Goal: Information Seeking & Learning: Learn about a topic

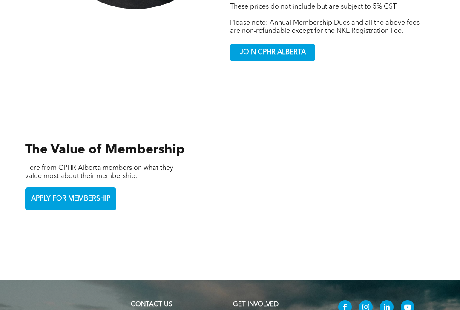
scroll to position [1899, 0]
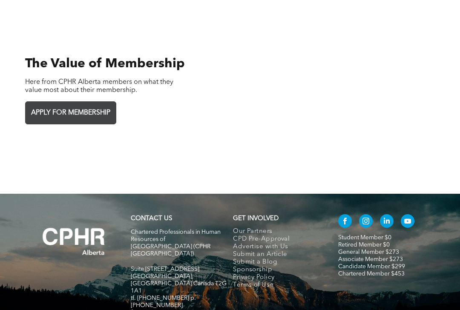
click at [103, 105] on span "APPLY FOR MEMBERSHIP" at bounding box center [70, 113] width 85 height 17
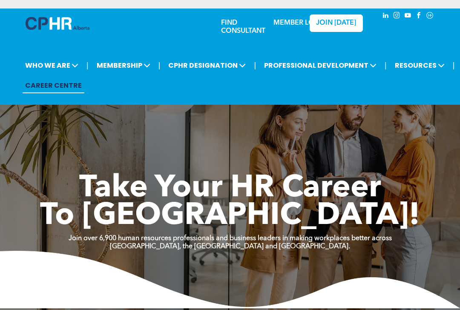
click at [267, 182] on span "Take Your HR Career" at bounding box center [230, 188] width 302 height 31
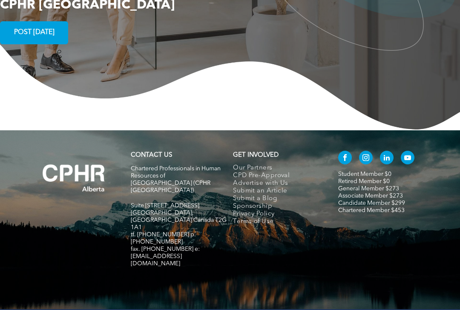
scroll to position [1647, 0]
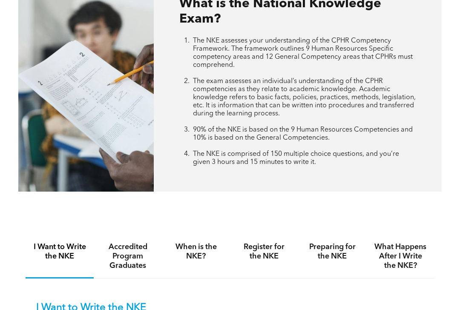
scroll to position [377, 0]
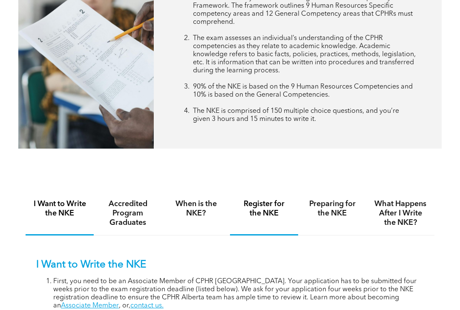
click at [251, 204] on h4 "Register for the NKE" at bounding box center [264, 208] width 53 height 19
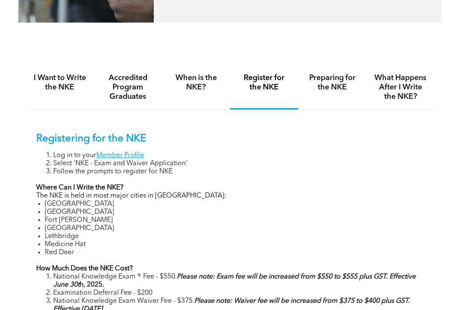
scroll to position [612, 0]
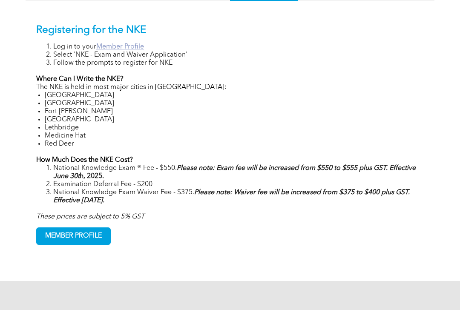
click at [118, 49] on link "Member Profile" at bounding box center [120, 46] width 48 height 7
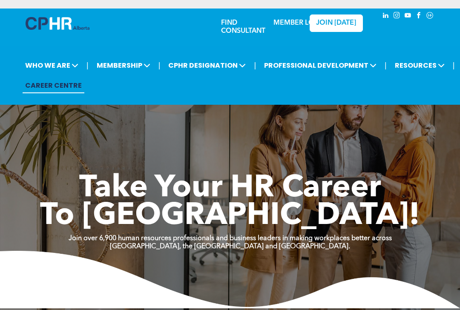
scroll to position [0, 0]
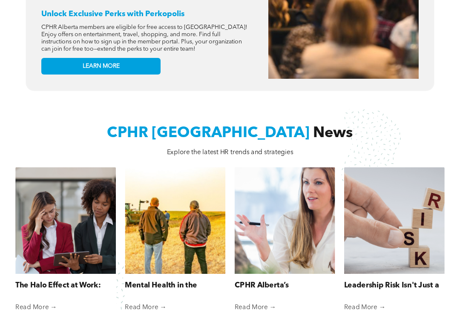
scroll to position [658, 0]
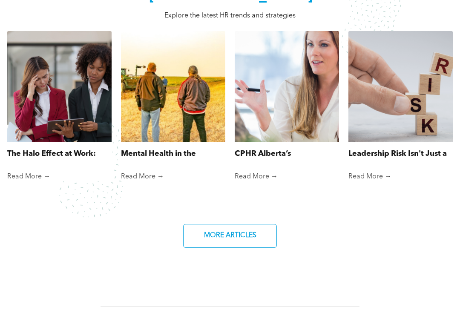
click at [254, 151] on div "CPHR Alberta’s Commitment to Supporting Reservists By [PERSON_NAME] • [DATE]" at bounding box center [287, 157] width 104 height 31
click at [260, 145] on div at bounding box center [287, 87] width 111 height 118
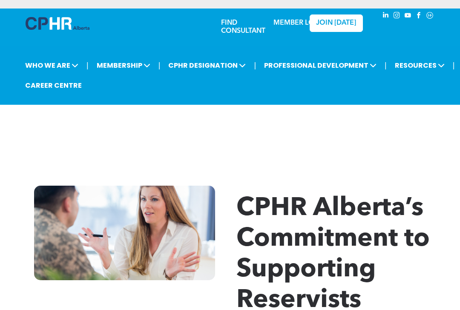
click at [258, 161] on div "CPHR Alberta’s Commitment to Supporting Reservists" at bounding box center [230, 251] width 460 height 182
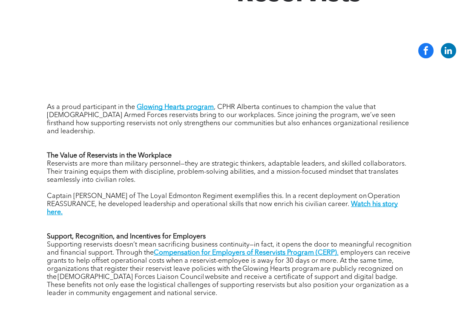
scroll to position [424, 0]
